Goal: Information Seeking & Learning: Learn about a topic

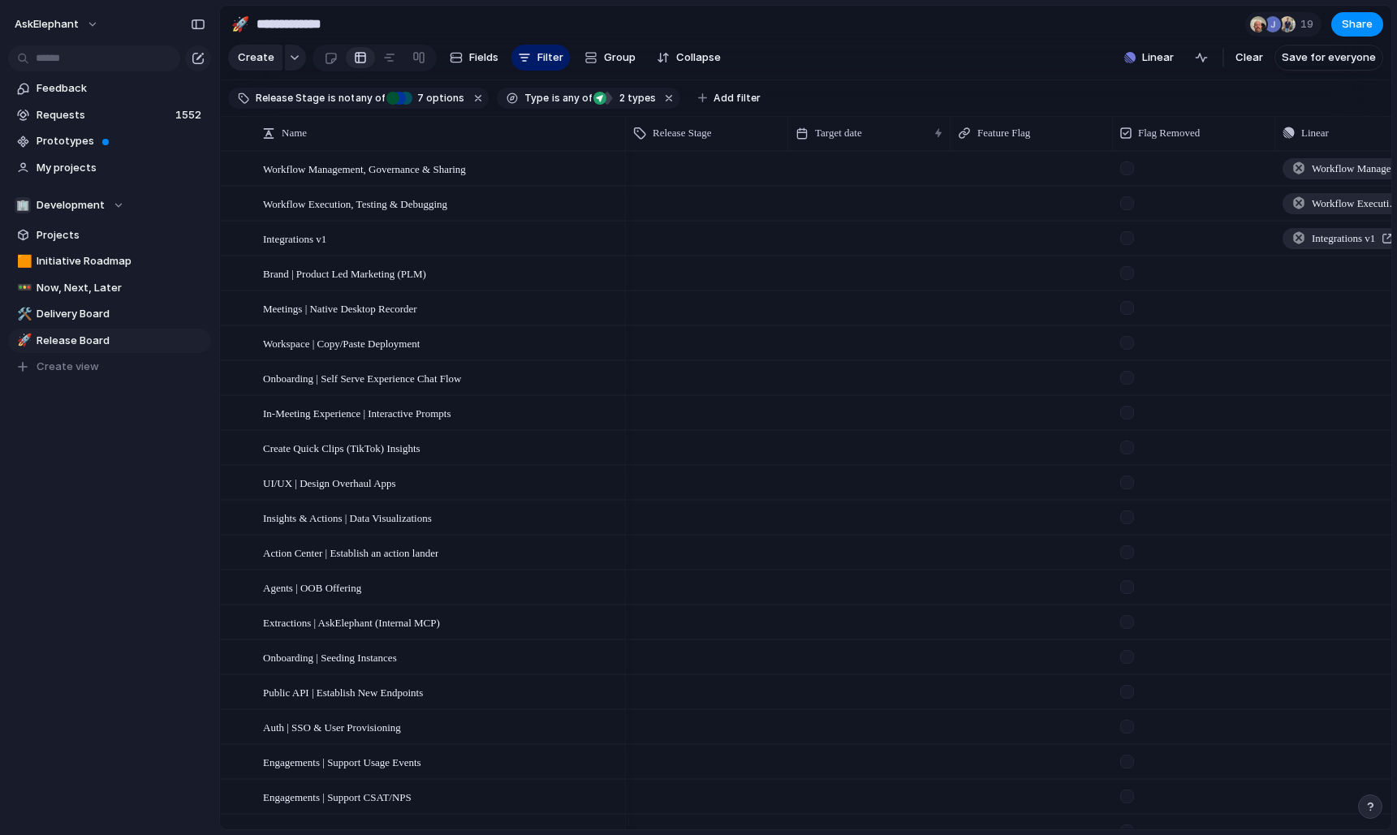
scroll to position [1, 0]
click at [1244, 66] on span "Clear" at bounding box center [1250, 58] width 28 height 16
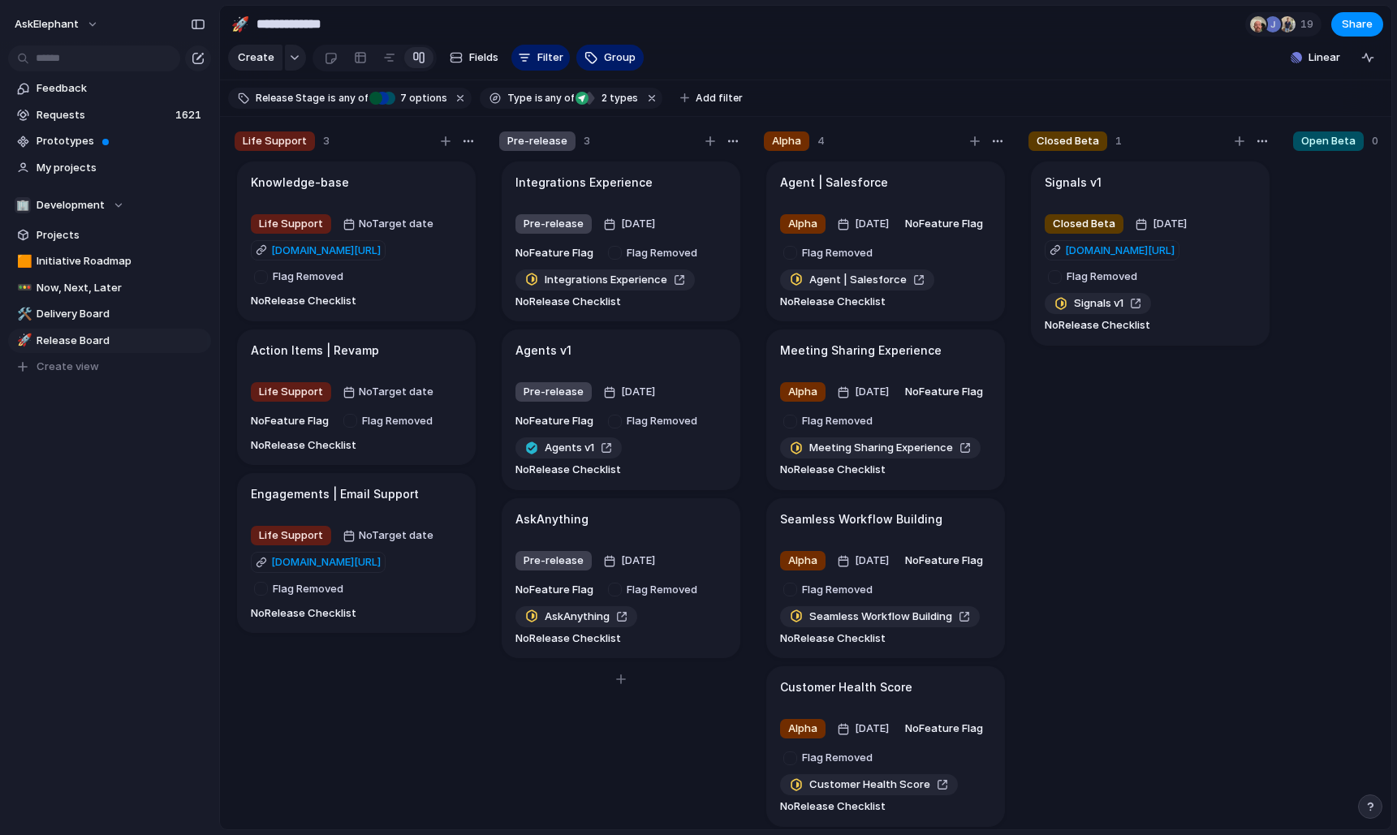
click at [652, 192] on div "Integrations Experience" at bounding box center [620, 183] width 211 height 18
click at [67, 89] on span "Feedback" at bounding box center [121, 88] width 169 height 16
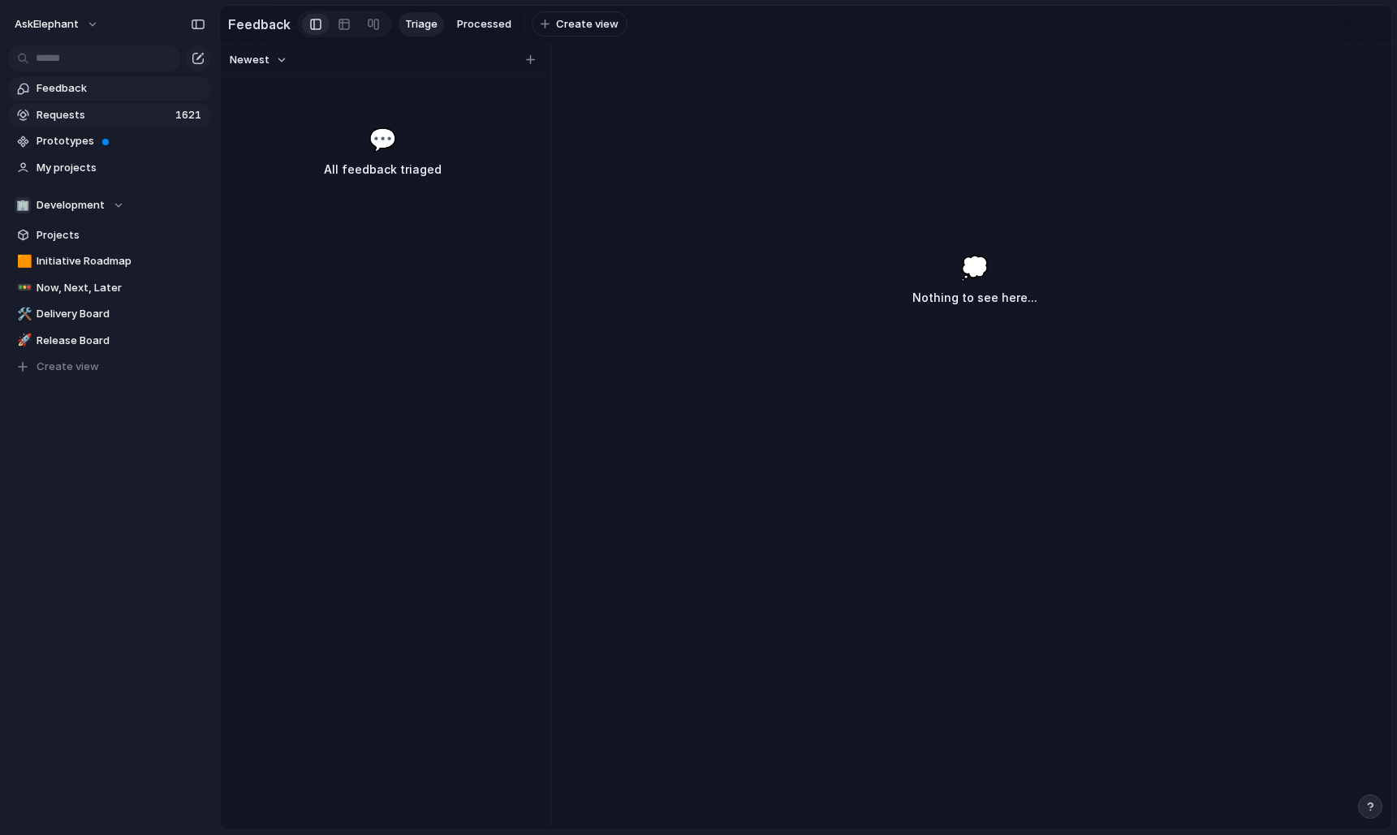
click at [71, 110] on span "Requests" at bounding box center [104, 115] width 134 height 16
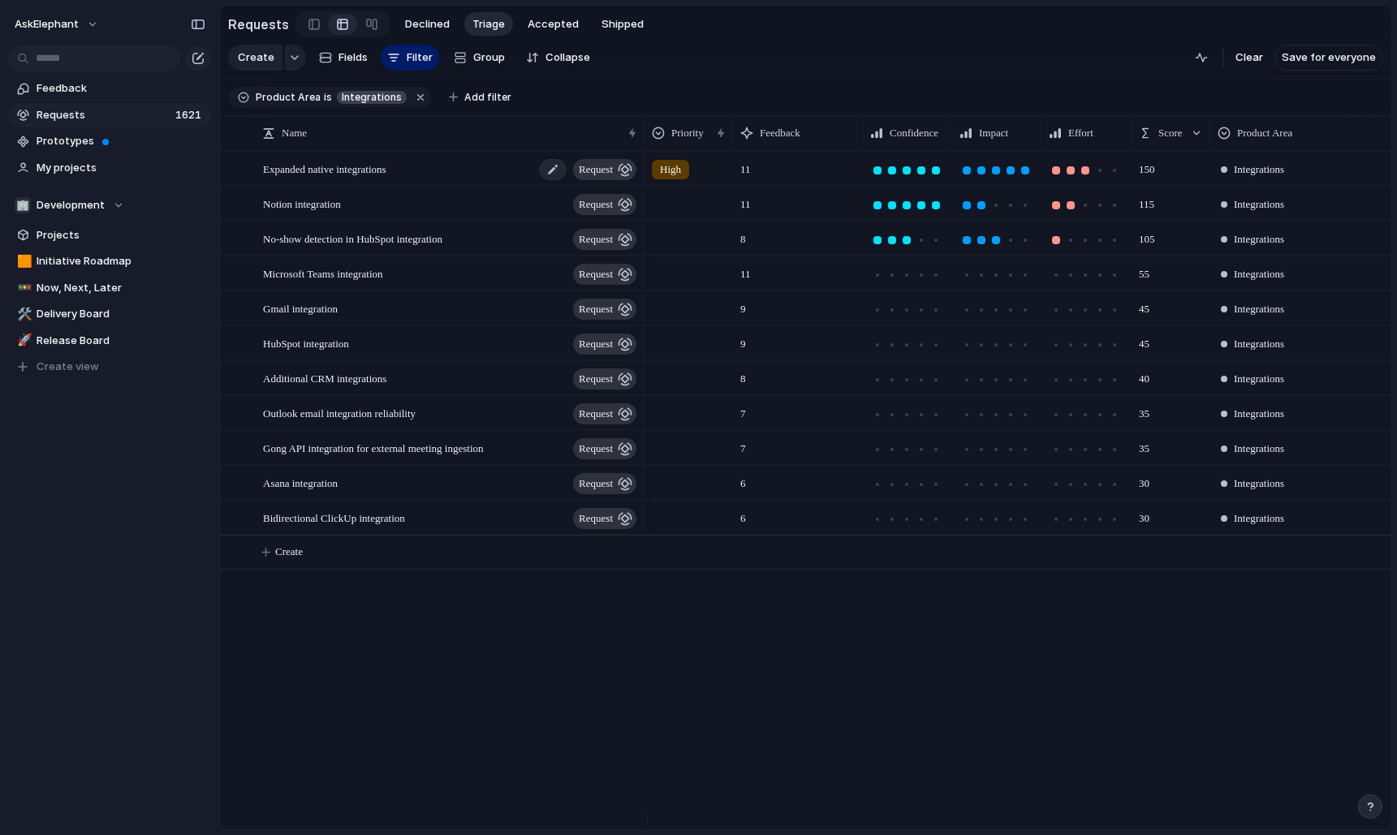
click at [386, 178] on span "Expanded native integrations" at bounding box center [324, 168] width 123 height 19
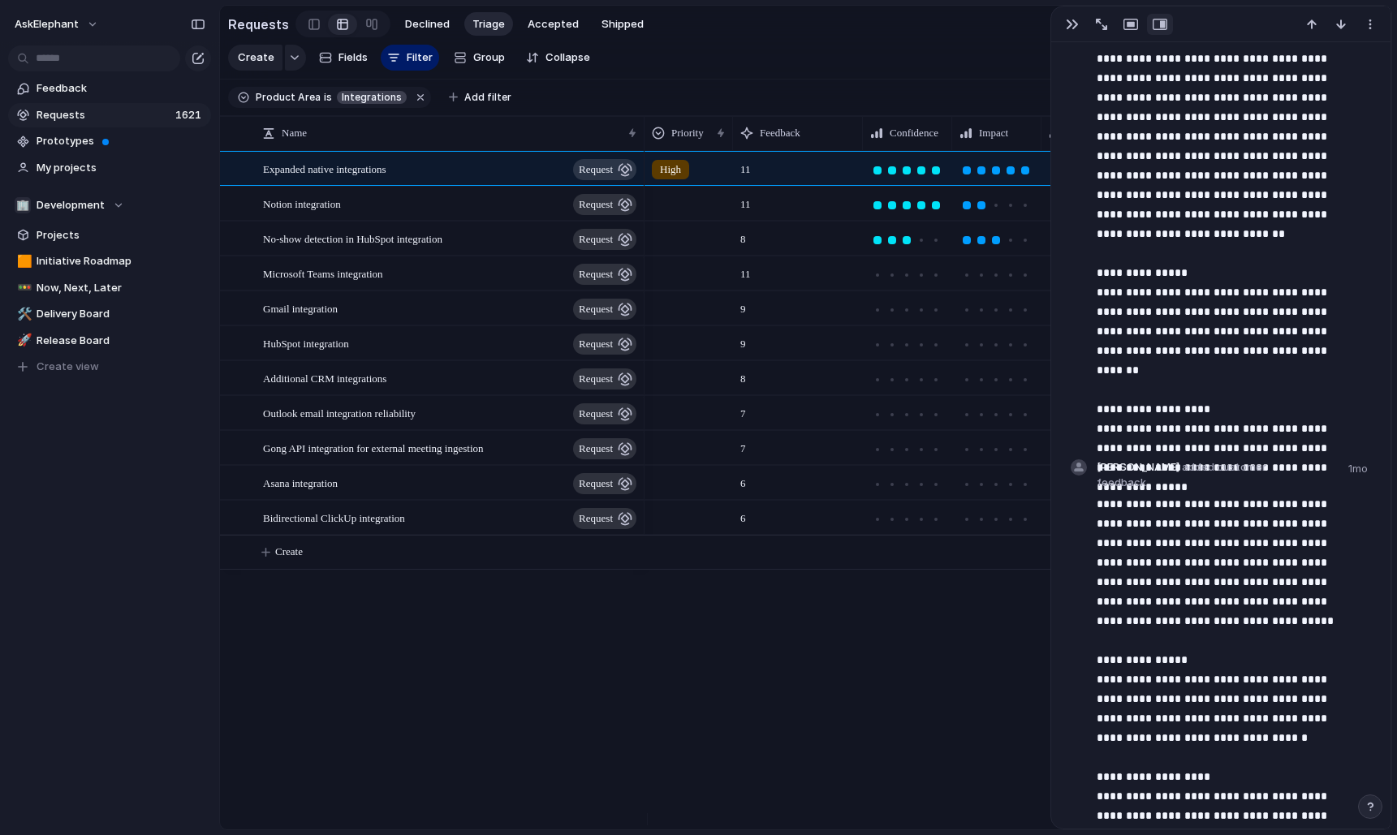
scroll to position [1577, 0]
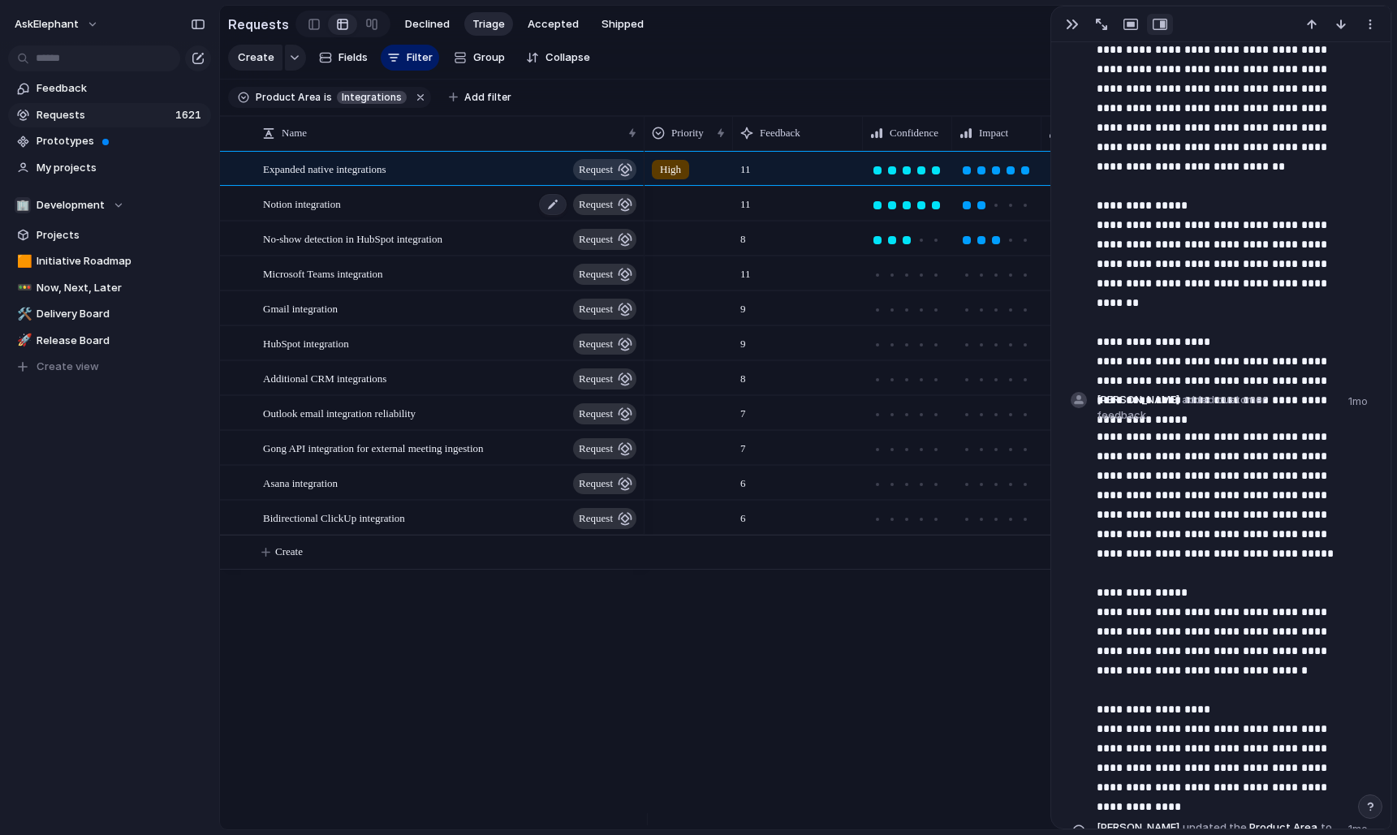
click at [449, 209] on div "Notion integration request" at bounding box center [451, 204] width 376 height 33
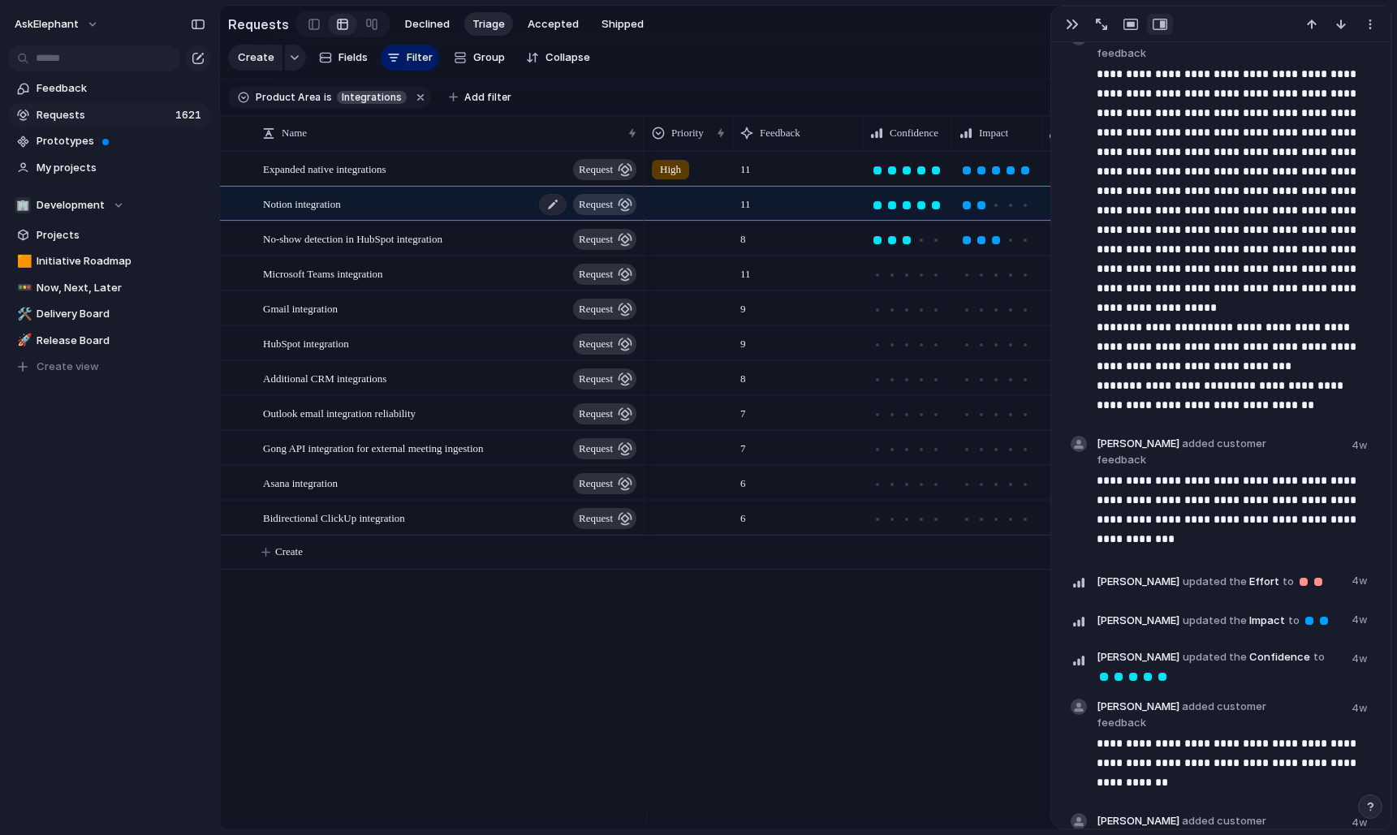
scroll to position [564, 0]
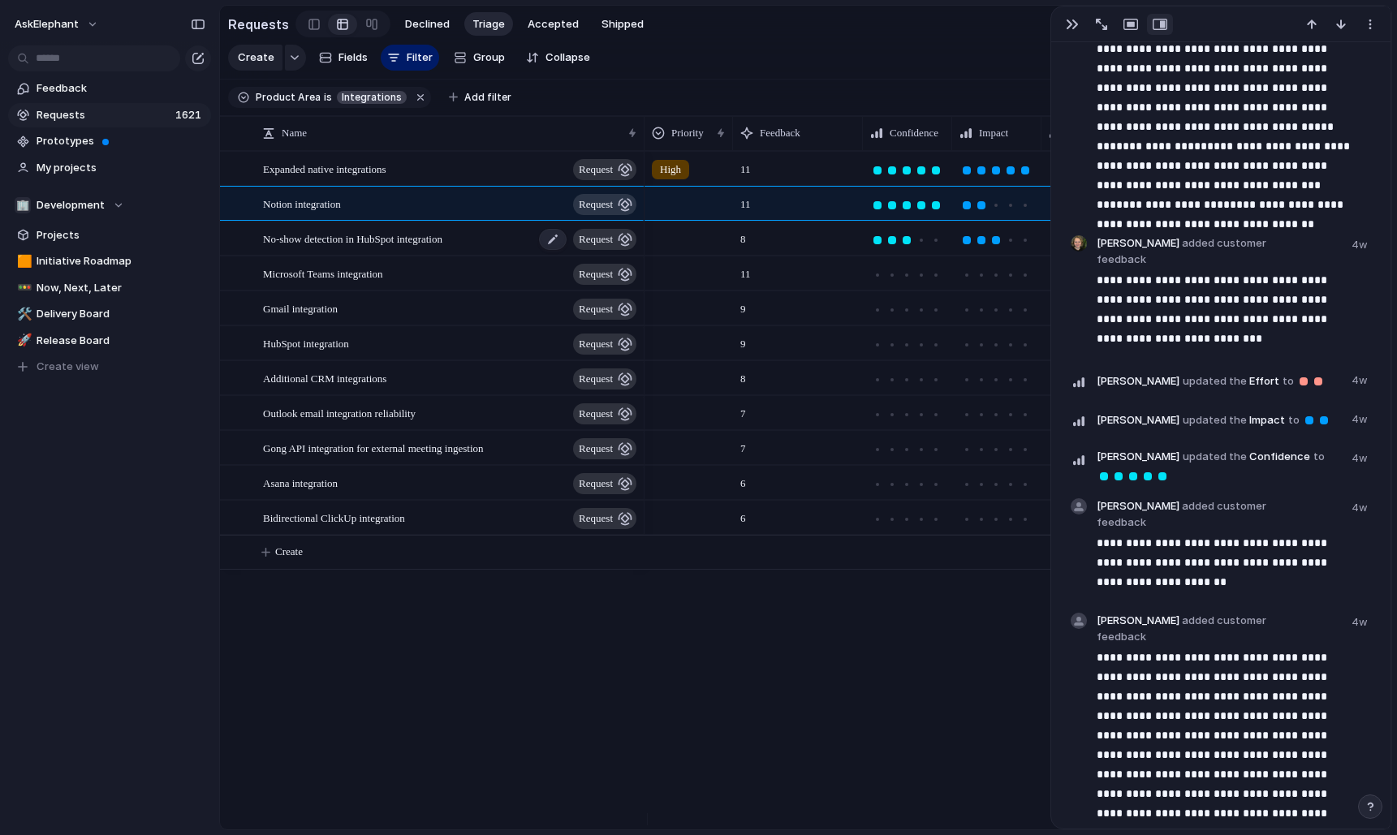
click at [442, 248] on span "No-show detection in HubSpot integration" at bounding box center [352, 238] width 179 height 19
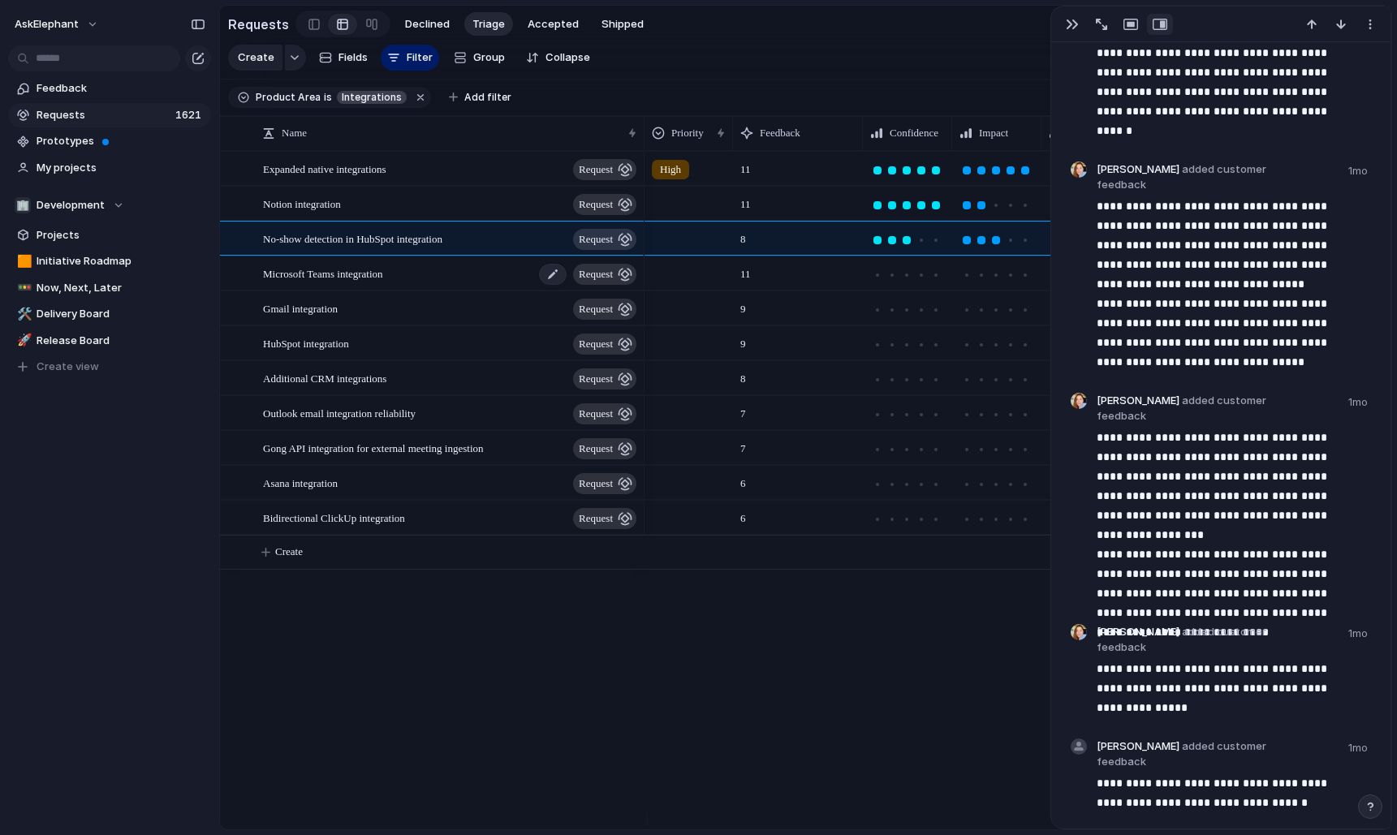
click at [321, 283] on span "Microsoft Teams integration" at bounding box center [323, 273] width 120 height 19
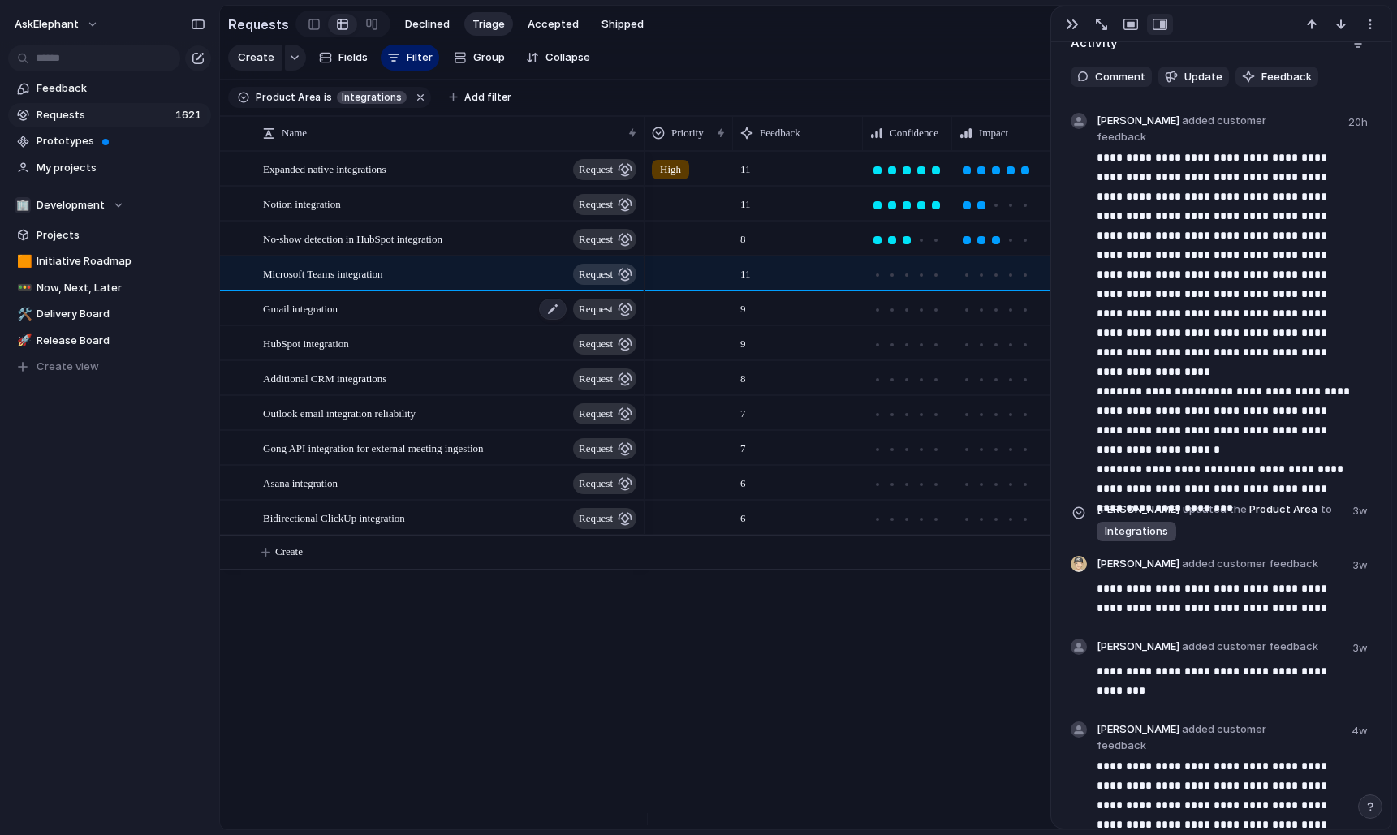
click at [392, 322] on div "Gmail integration request" at bounding box center [451, 308] width 376 height 33
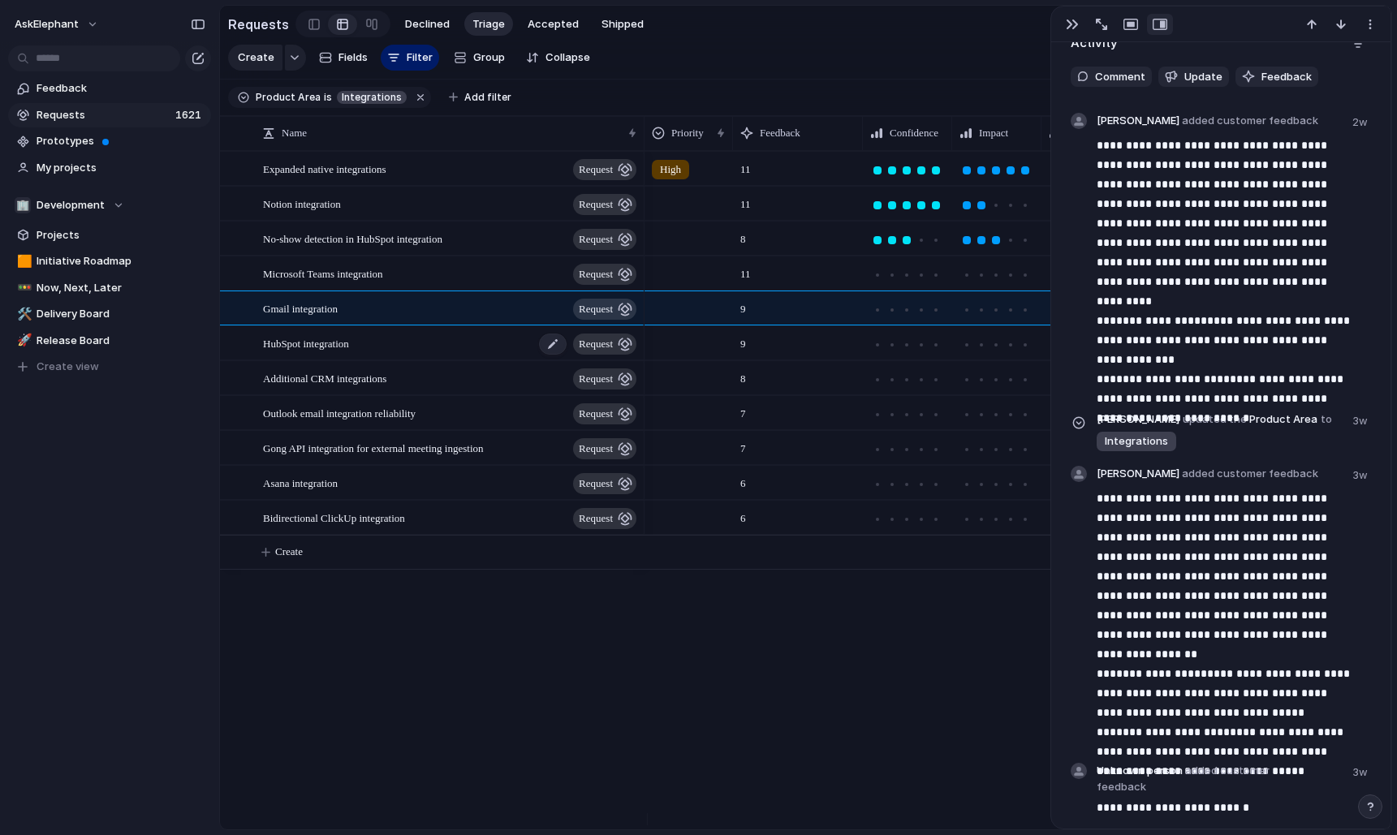
click at [387, 352] on div "HubSpot integration request" at bounding box center [451, 343] width 376 height 33
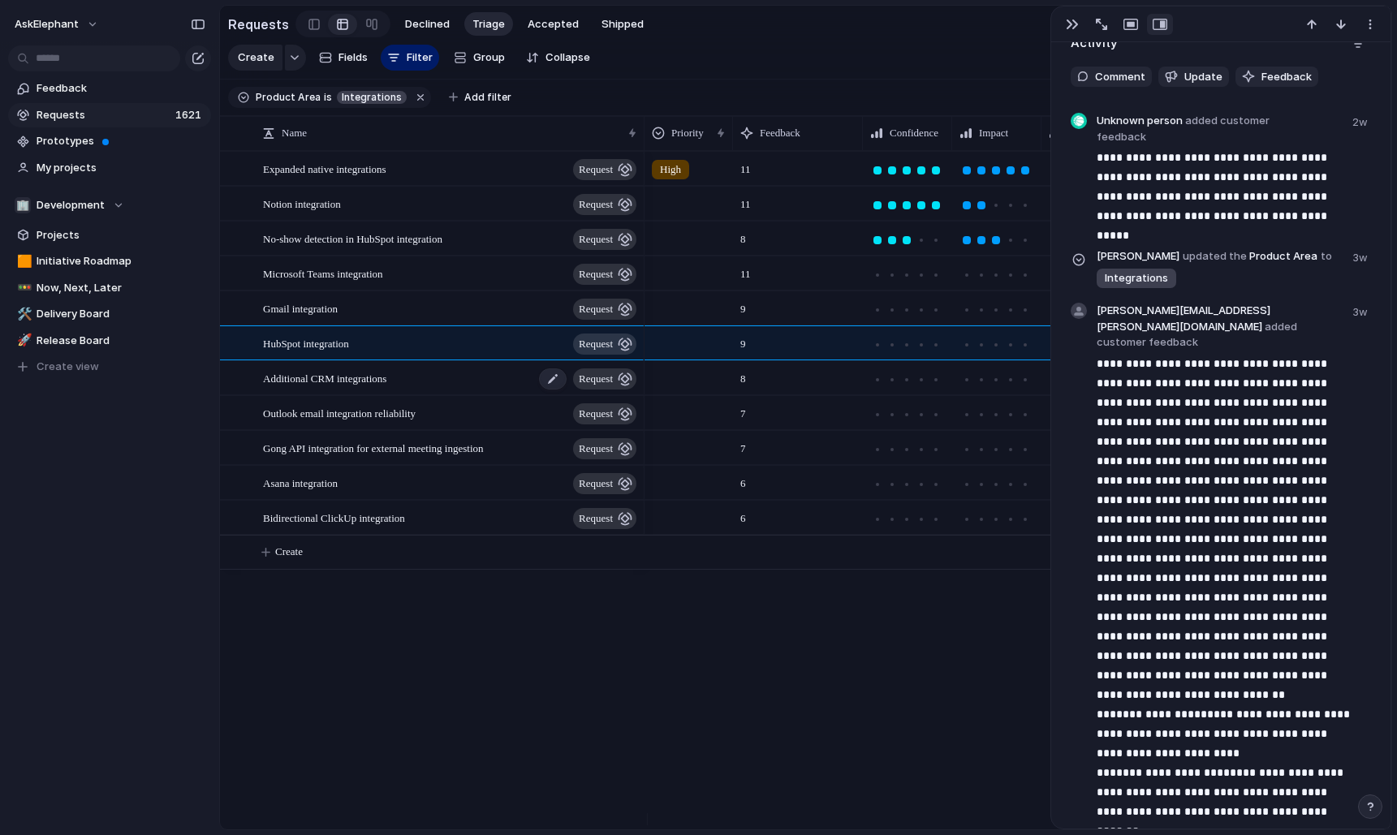
click at [386, 387] on span "Additional CRM integrations" at bounding box center [324, 378] width 123 height 19
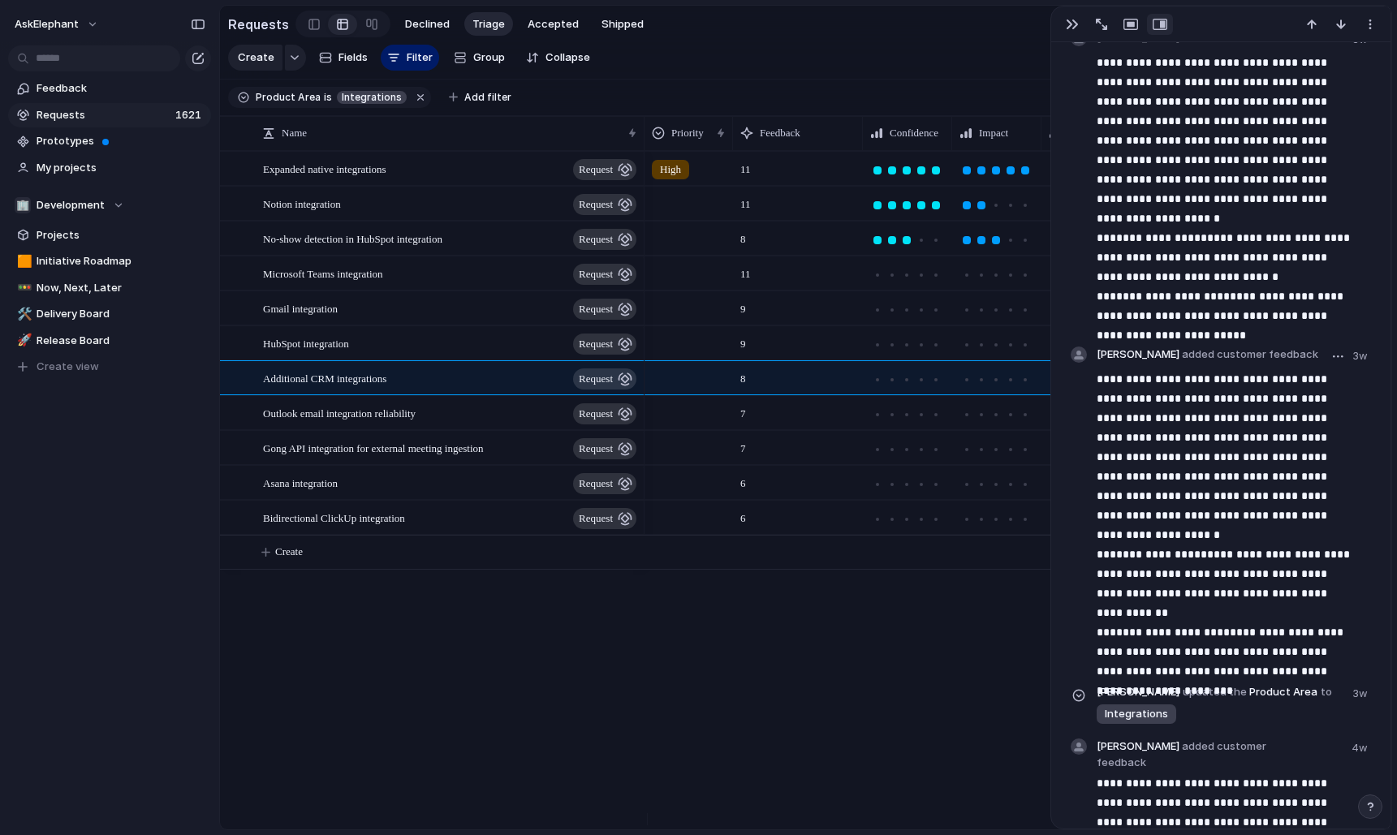
scroll to position [968, 0]
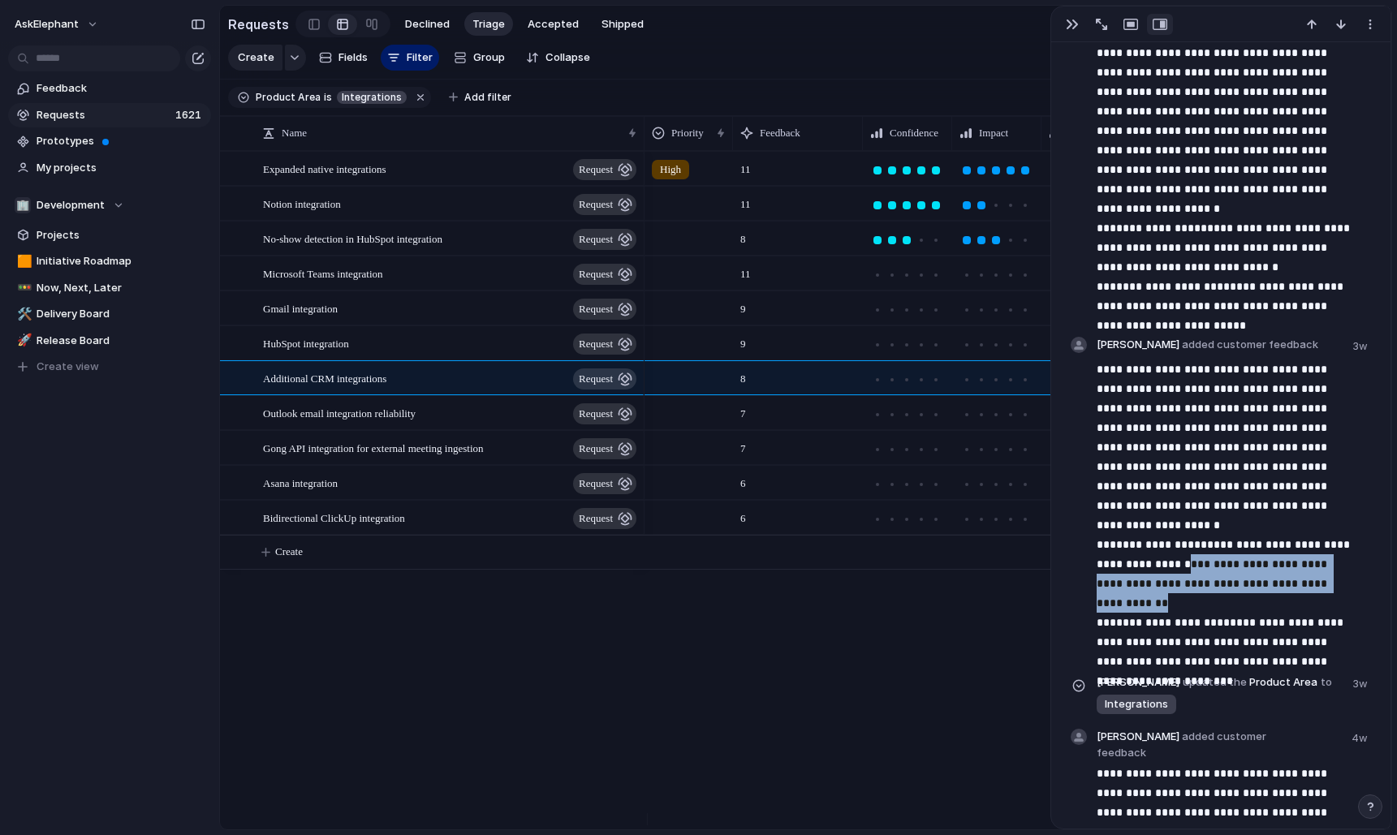
drag, startPoint x: 1175, startPoint y: 541, endPoint x: 1369, endPoint y: 556, distance: 195.4
click at [364, 422] on span "Outlook email integration reliability" at bounding box center [339, 412] width 153 height 19
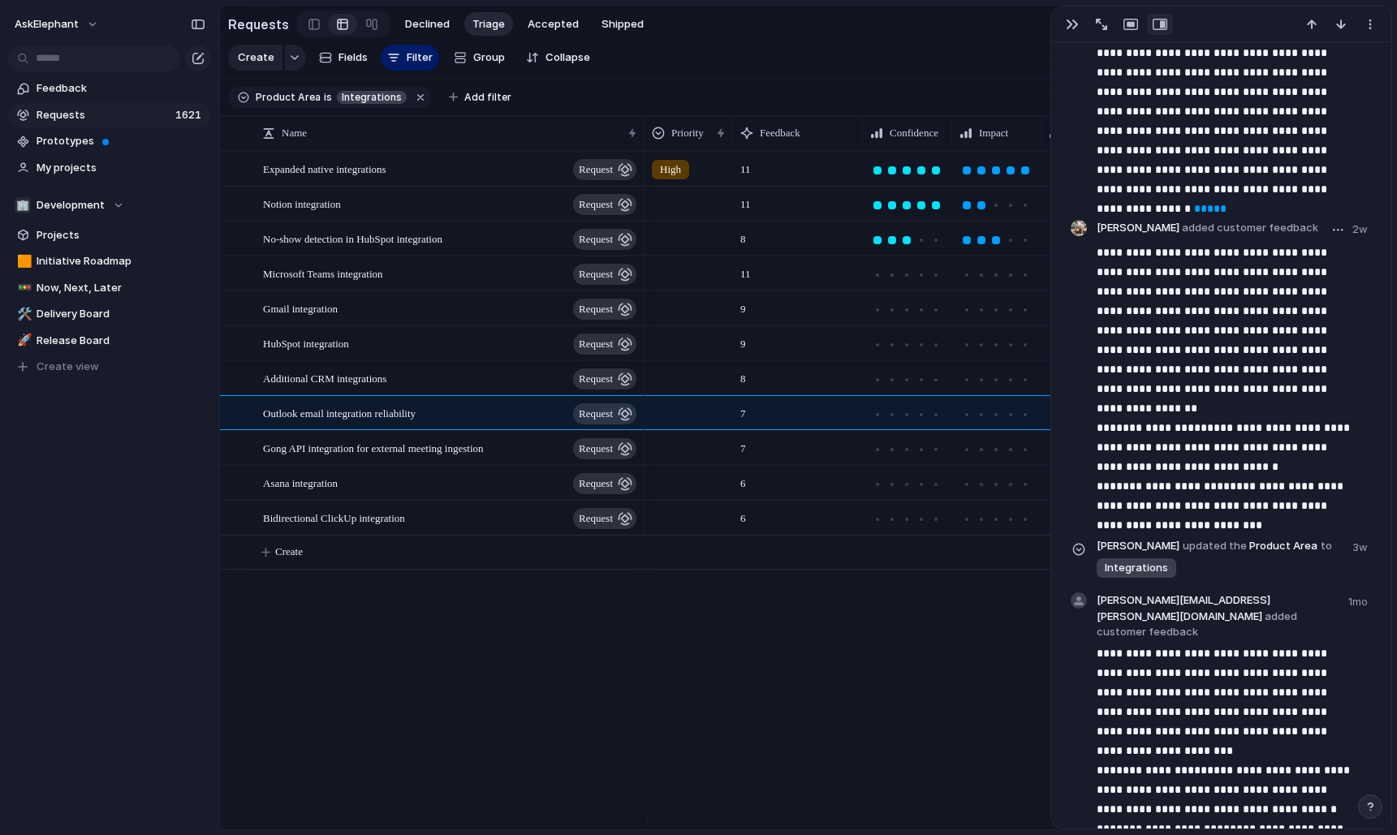
scroll to position [1091, 0]
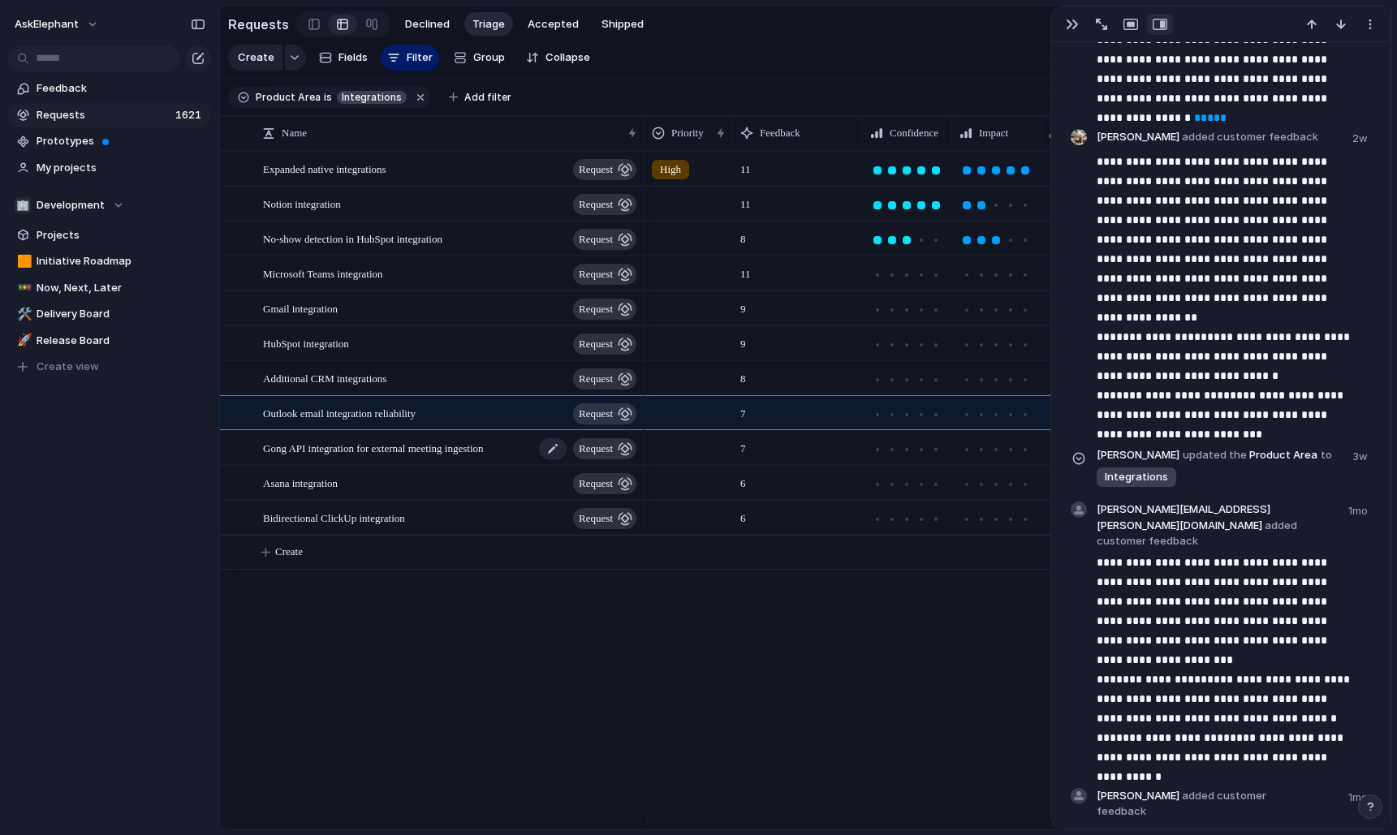
click at [406, 457] on span "Gong API integration for external meeting ingestion" at bounding box center [373, 447] width 221 height 19
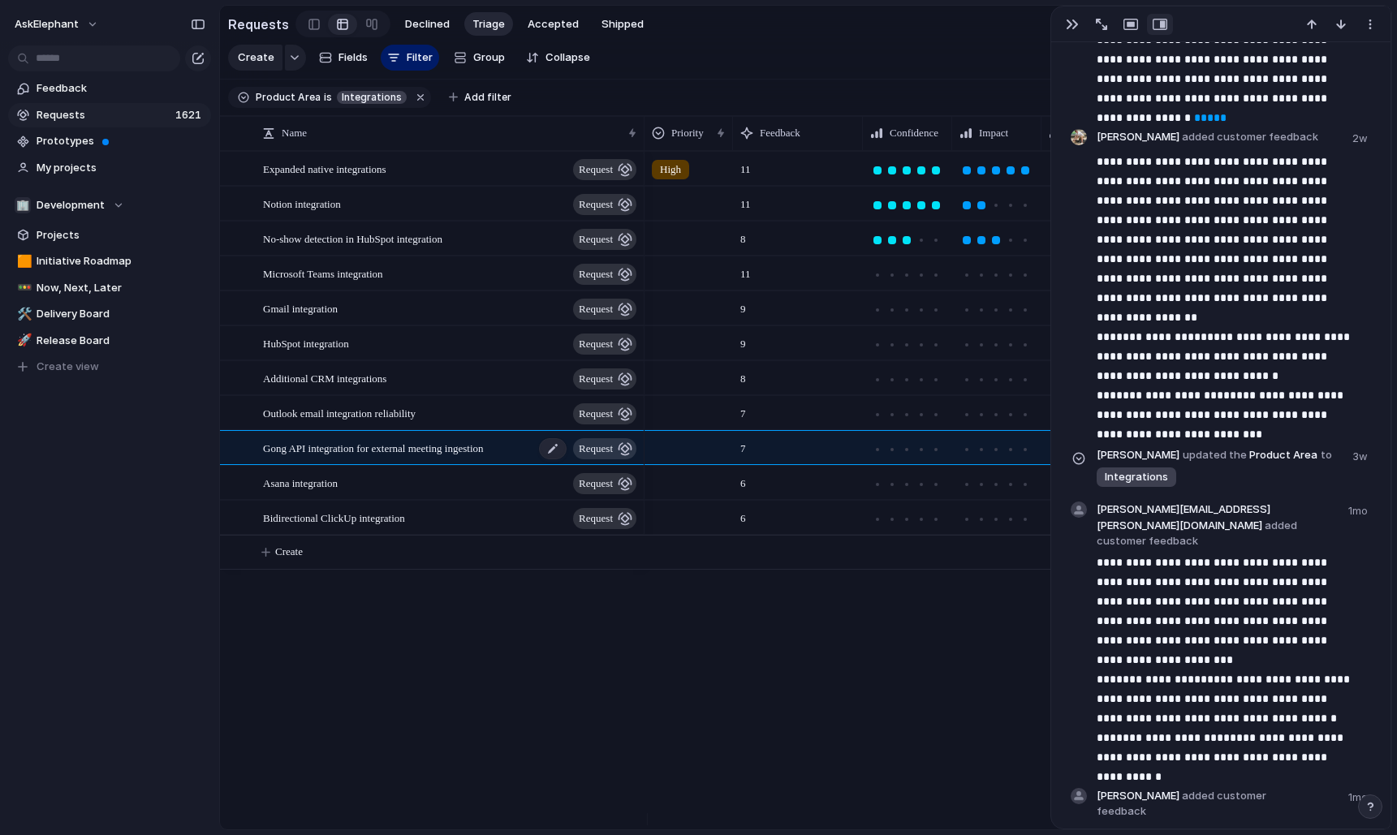
scroll to position [1089, 0]
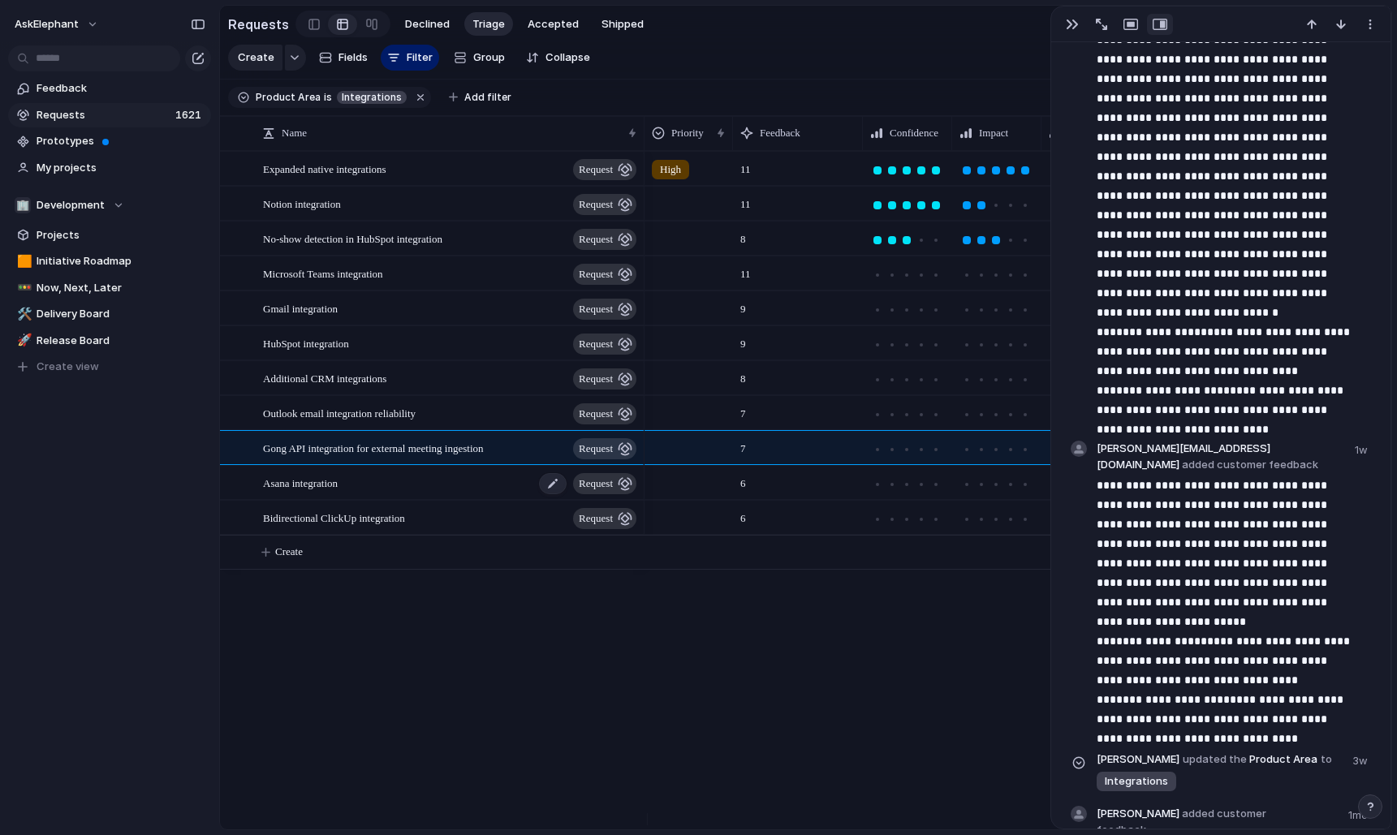
click at [425, 490] on div "Asana integration request" at bounding box center [451, 483] width 376 height 33
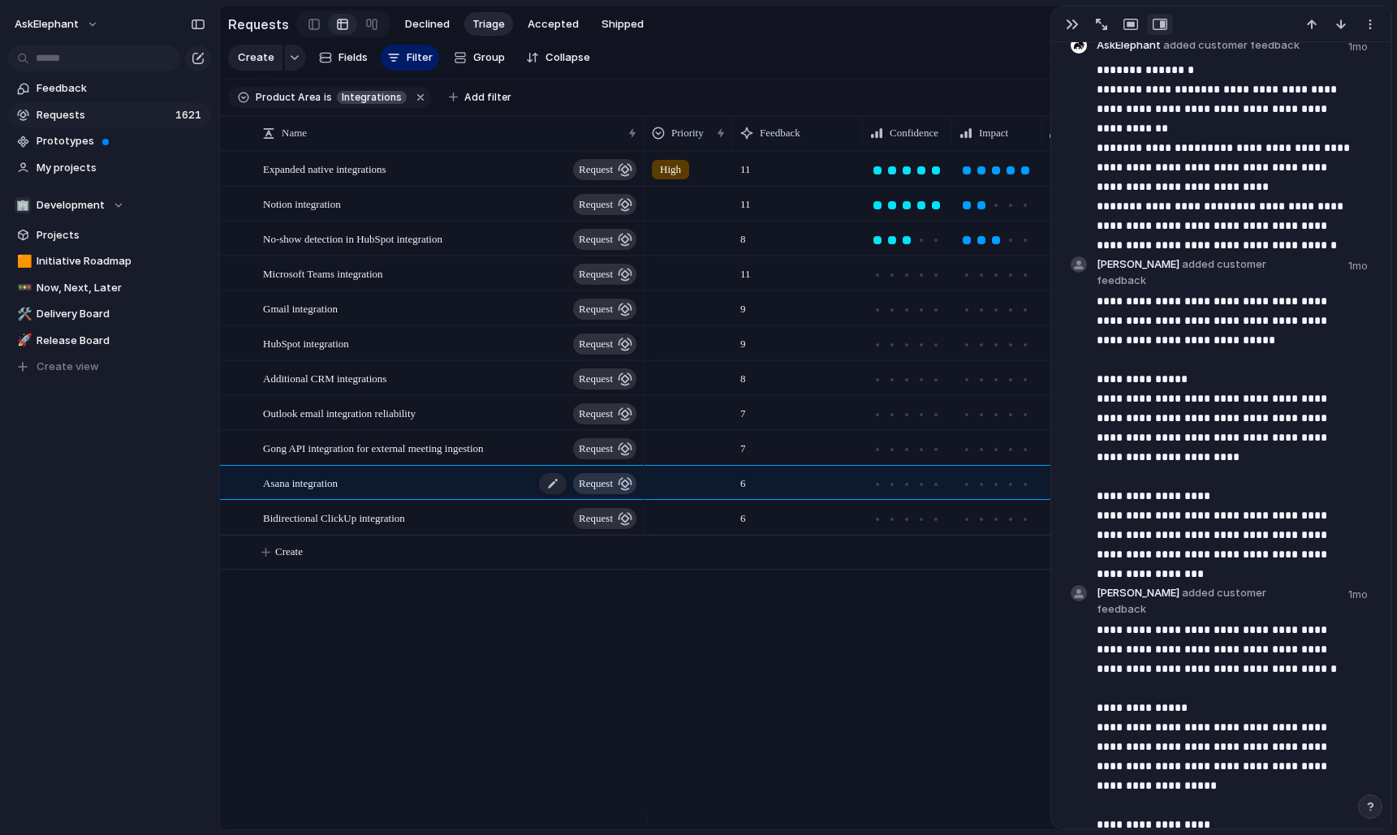
scroll to position [1027, 0]
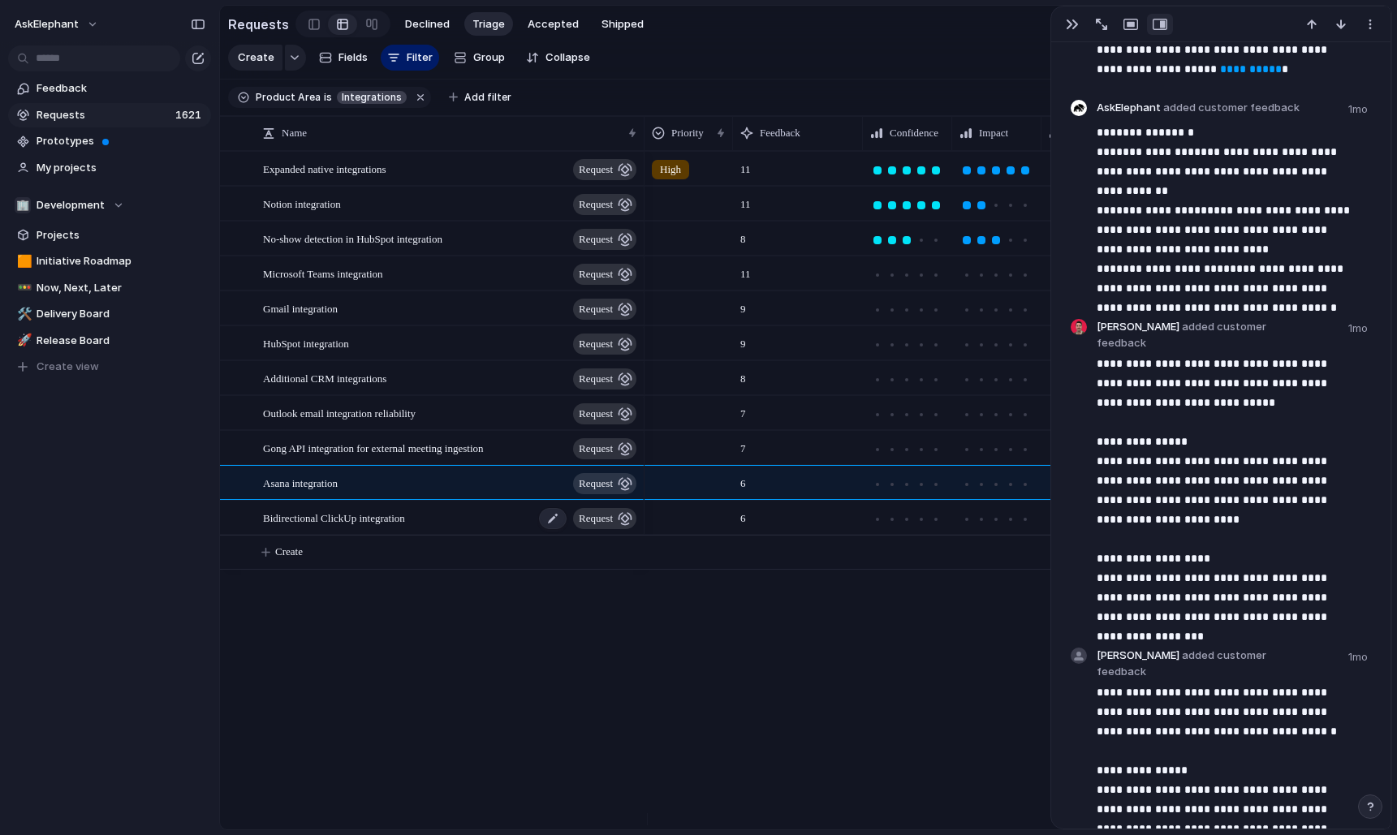
click at [428, 533] on div "Bidirectional ClickUp integration request" at bounding box center [451, 518] width 376 height 33
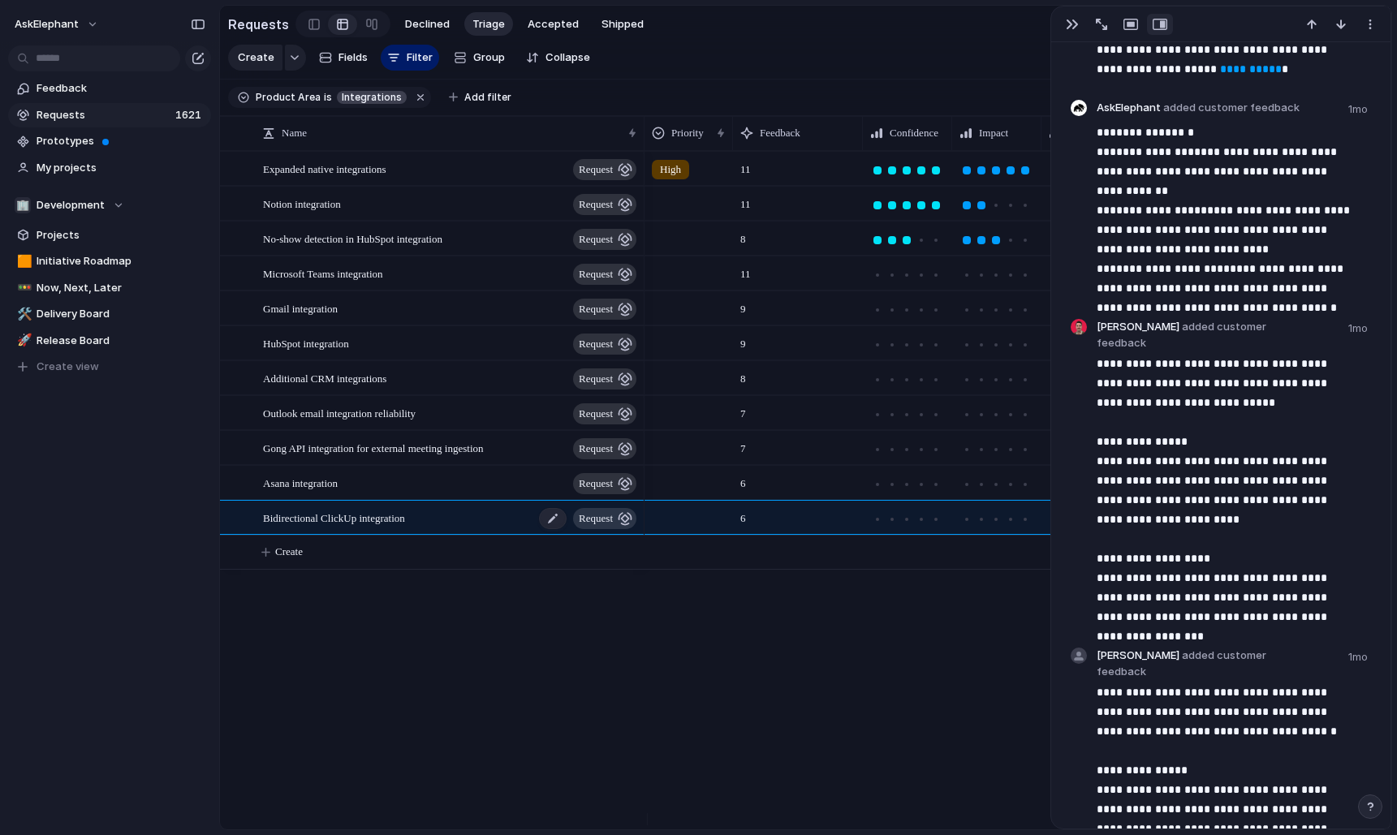
type textarea "**********"
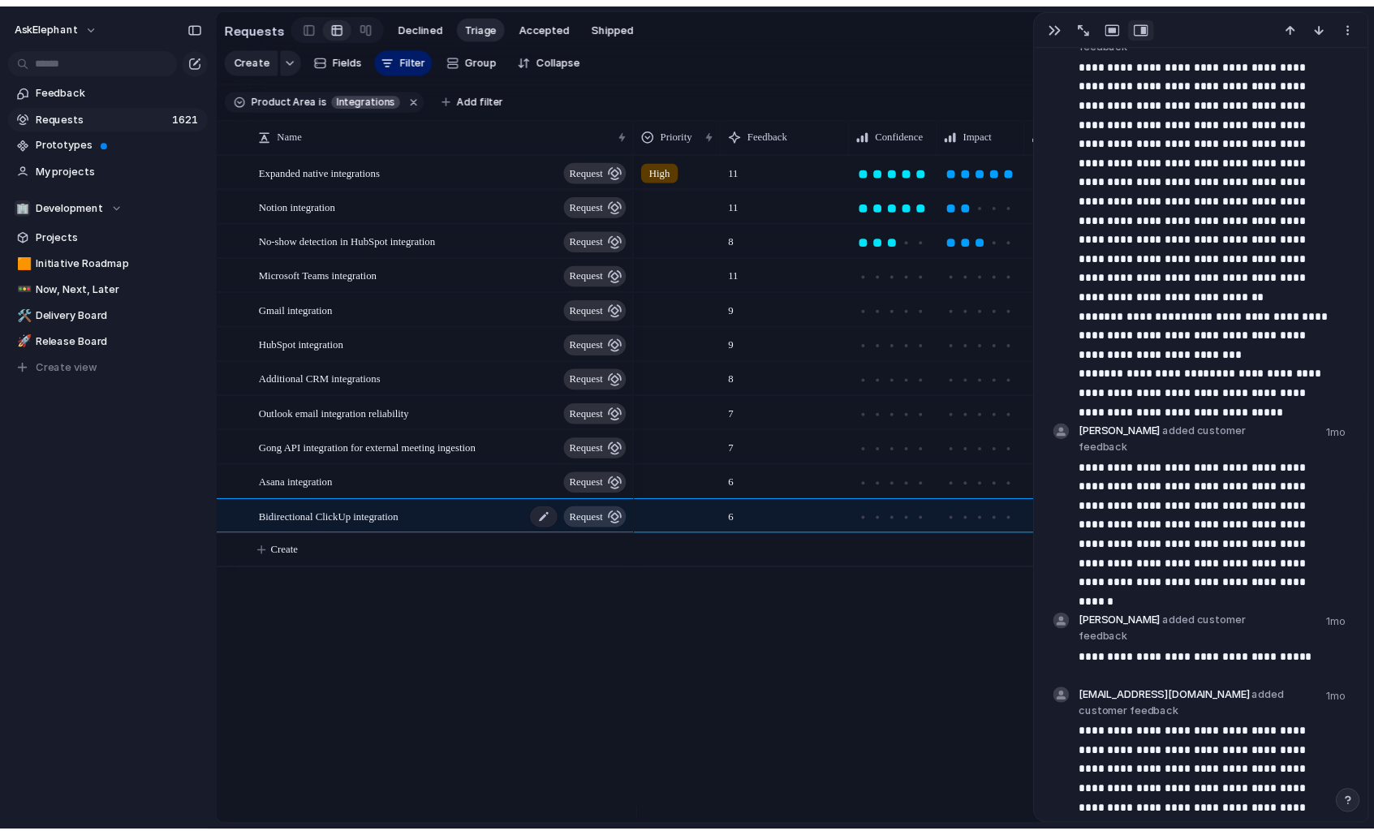
scroll to position [1059, 0]
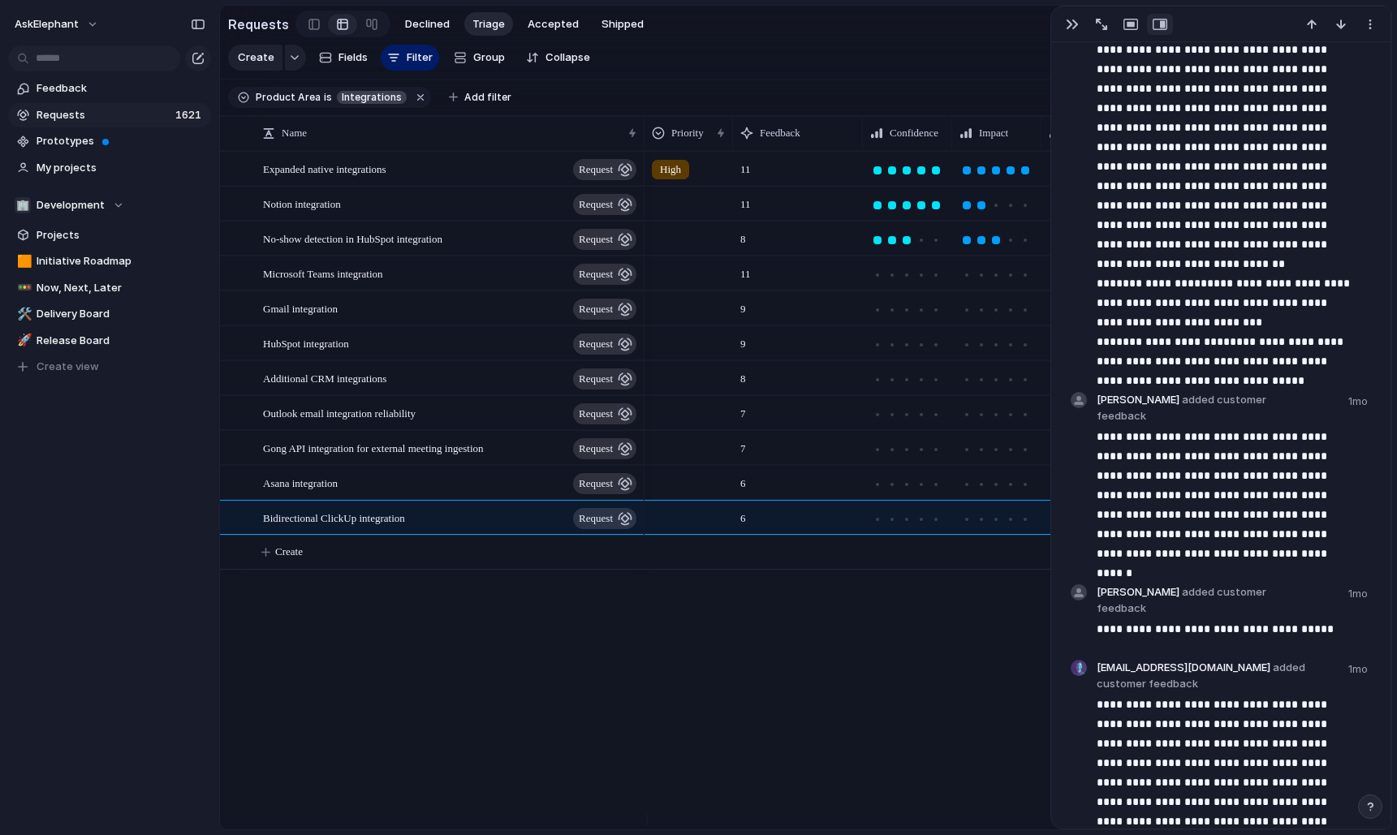
click at [429, 665] on div "Expanded native integrations request Notion integration request No-show detecti…" at bounding box center [805, 490] width 1171 height 679
click at [757, 33] on section "Requests Declined Triage Accepted Shipped" at bounding box center [805, 24] width 1171 height 37
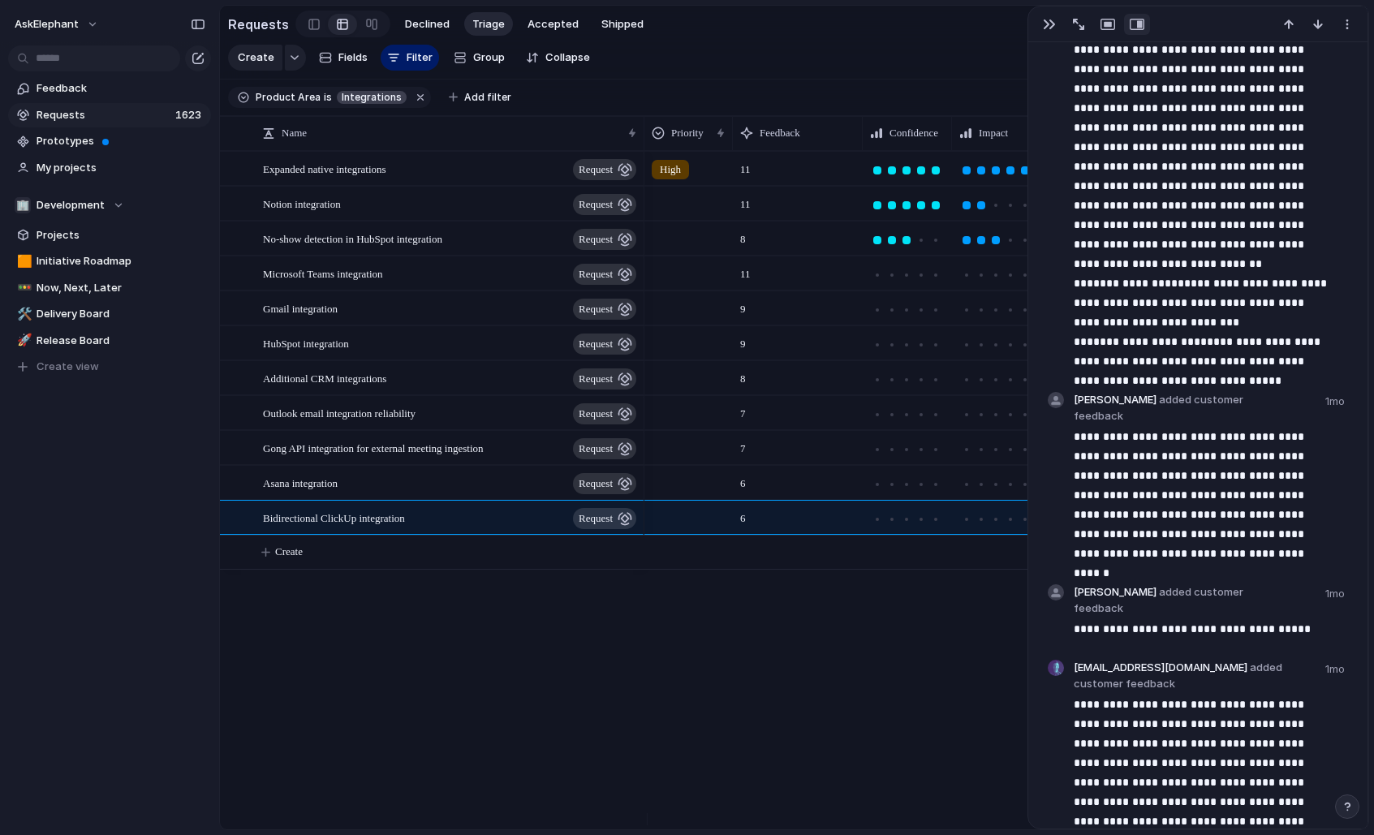
click at [153, 510] on div "Feedback Requests 1623 Prototypes My projects 🏢 Development Projects 🟧 Initiati…" at bounding box center [109, 255] width 219 height 511
